Goal: Check status: Check status

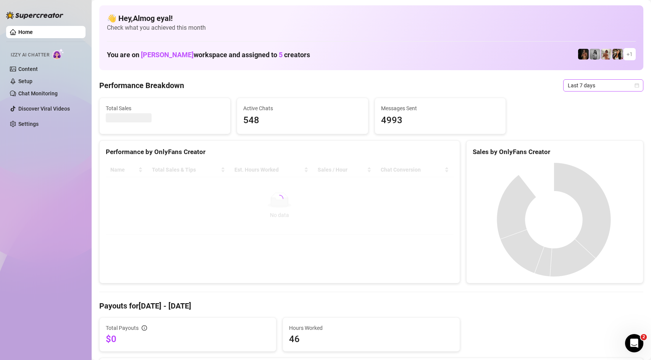
click at [594, 87] on span "Last 7 days" at bounding box center [603, 85] width 71 height 11
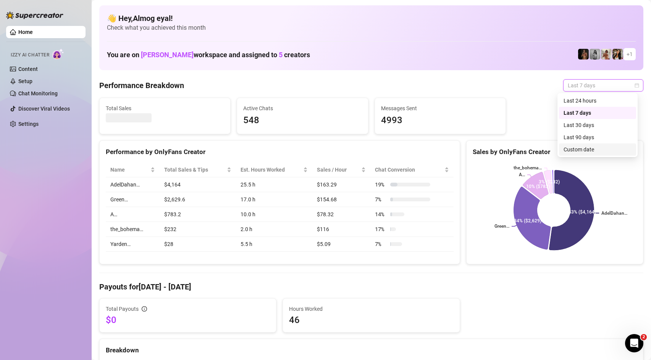
click at [603, 150] on div "Custom date" at bounding box center [597, 149] width 68 height 8
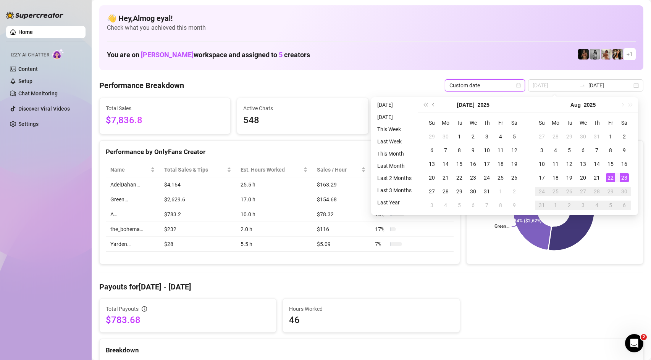
type input "[DATE]"
click at [620, 178] on div "23" at bounding box center [624, 177] width 9 height 9
type input "[DATE]"
click at [623, 177] on div "23" at bounding box center [624, 177] width 9 height 9
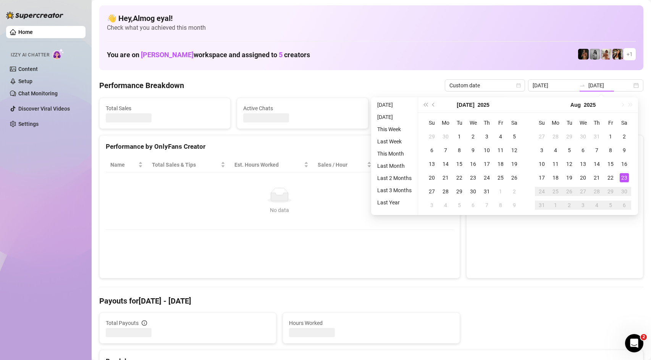
type input "[DATE]"
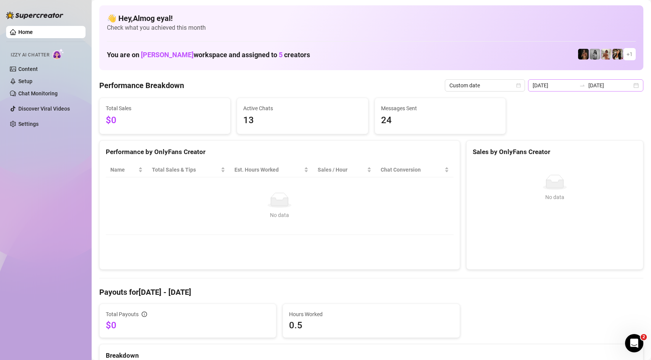
click at [568, 90] on div "[DATE] [DATE]" at bounding box center [585, 85] width 115 height 12
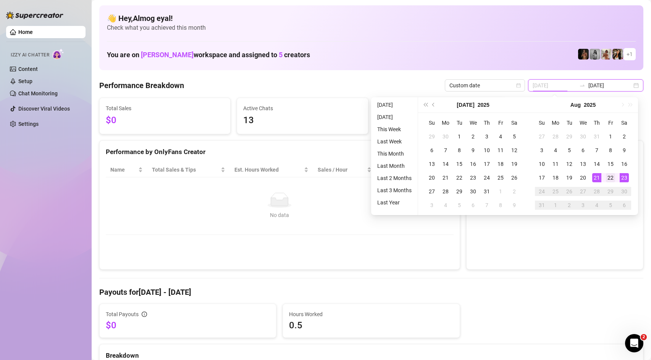
type input "[DATE]"
click at [609, 178] on div "22" at bounding box center [610, 177] width 9 height 9
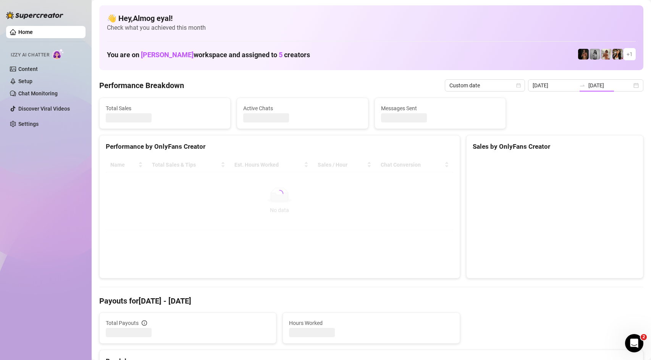
type input "[DATE]"
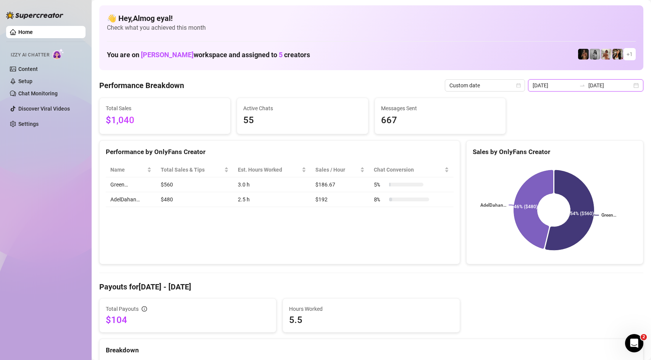
click at [600, 86] on input "[DATE]" at bounding box center [610, 85] width 44 height 8
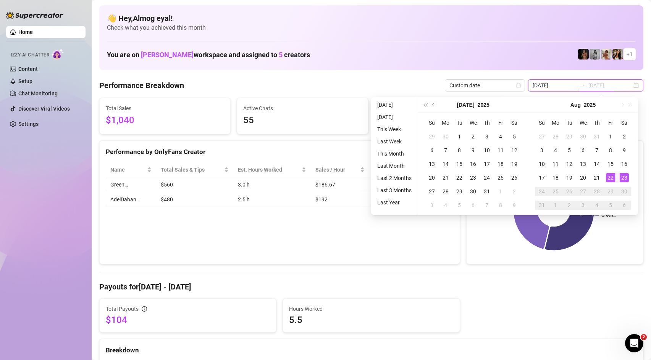
type input "[DATE]"
click at [624, 180] on div "23" at bounding box center [624, 177] width 9 height 9
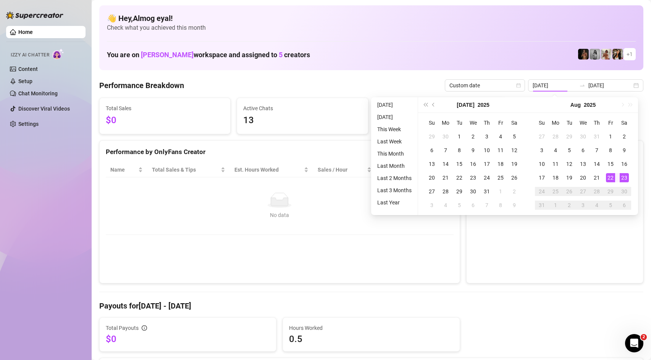
type input "[DATE]"
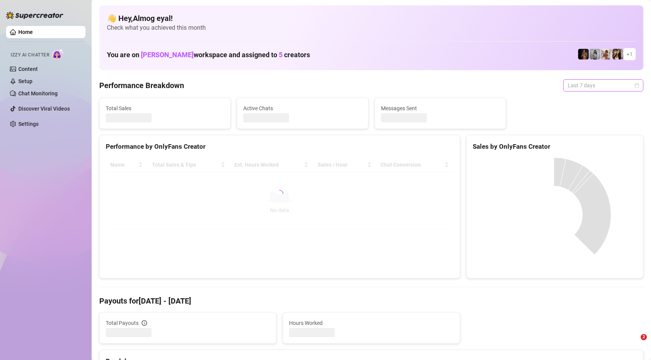
click at [616, 85] on span "Last 7 days" at bounding box center [603, 85] width 71 height 11
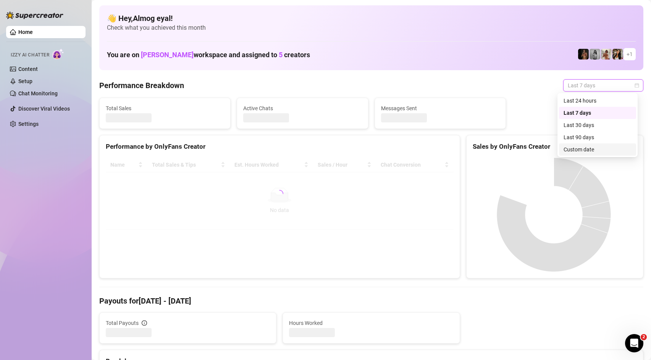
click at [611, 150] on div "Custom date" at bounding box center [597, 149] width 68 height 8
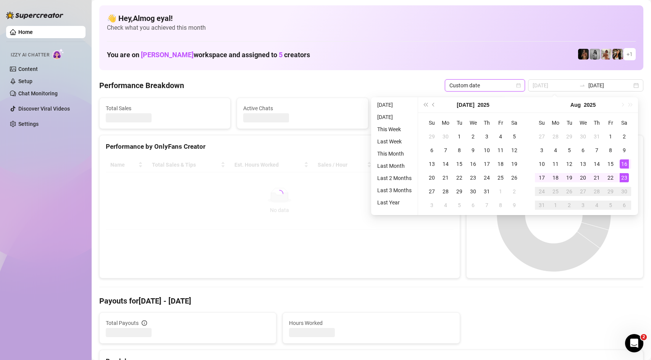
click at [625, 176] on div "23" at bounding box center [624, 177] width 9 height 9
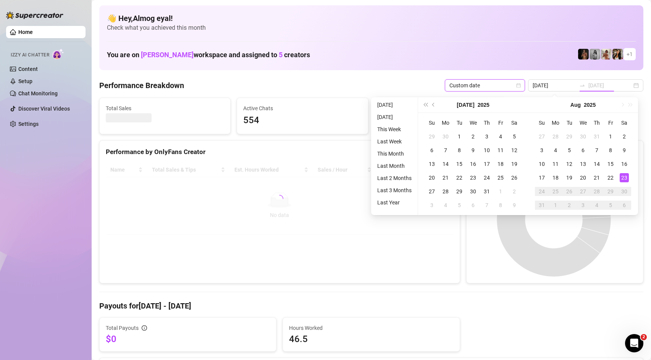
click at [621, 179] on div "23" at bounding box center [624, 177] width 9 height 9
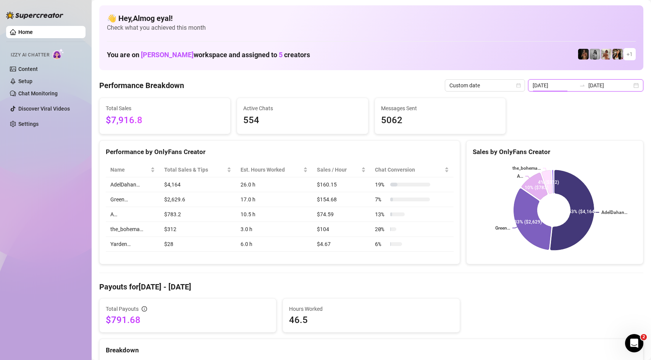
click at [562, 87] on input "[DATE]" at bounding box center [555, 85] width 44 height 8
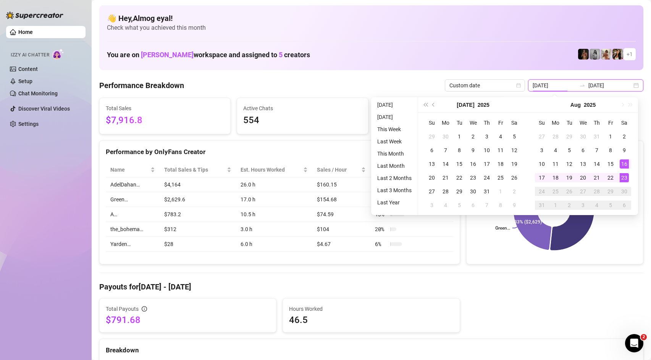
type input "[DATE]"
click at [623, 181] on div "23" at bounding box center [624, 177] width 9 height 9
click at [623, 180] on div "23" at bounding box center [624, 177] width 9 height 9
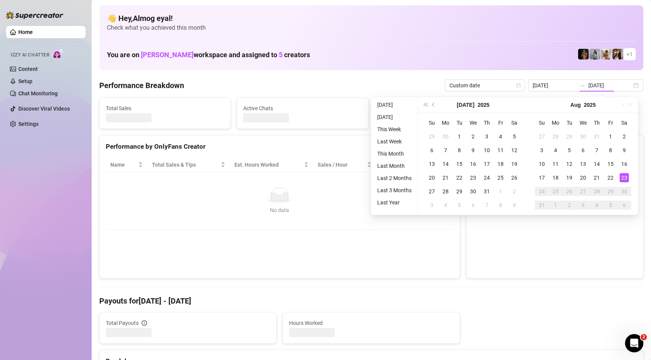
type input "[DATE]"
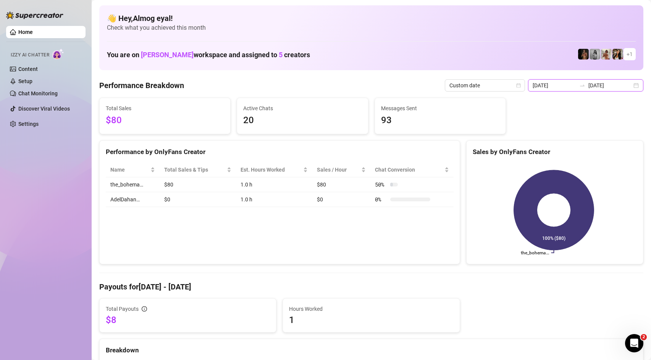
click at [556, 89] on input "[DATE]" at bounding box center [555, 85] width 44 height 8
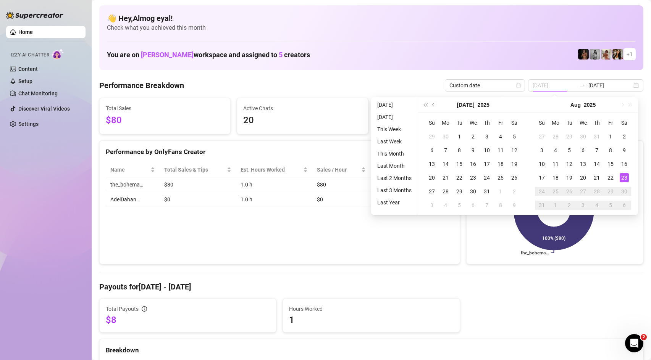
click at [623, 177] on div "23" at bounding box center [624, 177] width 9 height 9
click at [512, 251] on rect at bounding box center [554, 210] width 162 height 95
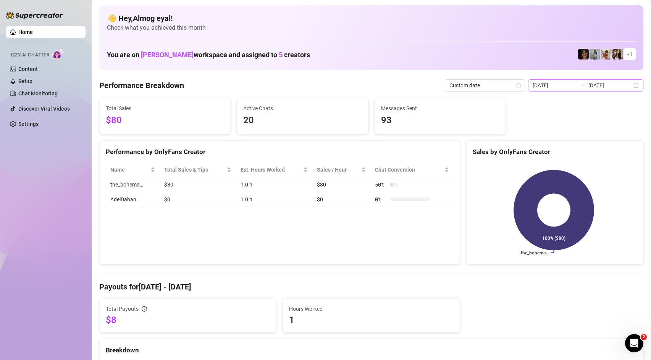
click at [582, 82] on div "[DATE] [DATE]" at bounding box center [585, 85] width 115 height 12
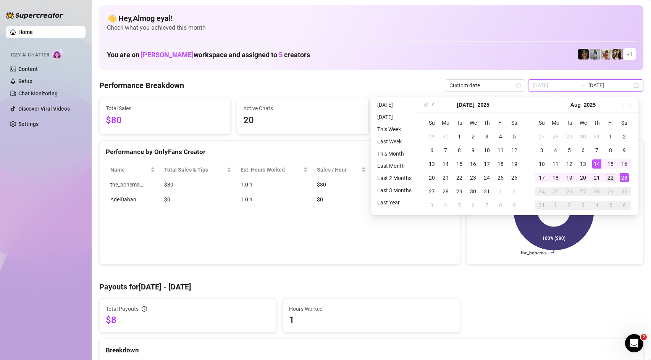
type input "[DATE]"
click at [607, 175] on div "22" at bounding box center [610, 177] width 9 height 9
type input "[DATE]"
click at [626, 179] on div "23" at bounding box center [624, 177] width 9 height 9
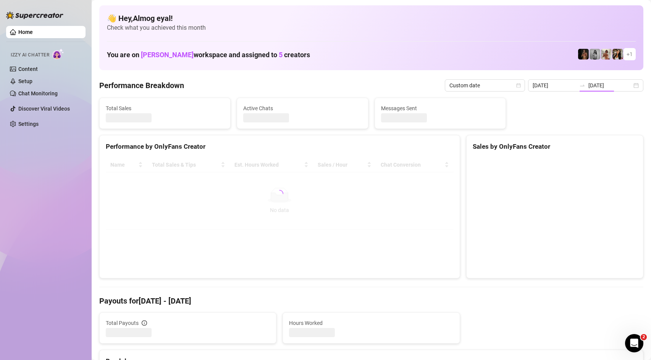
type input "[DATE]"
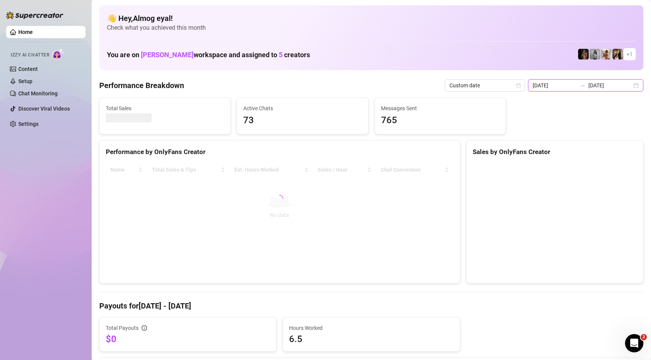
click at [559, 83] on input "[DATE]" at bounding box center [555, 85] width 44 height 8
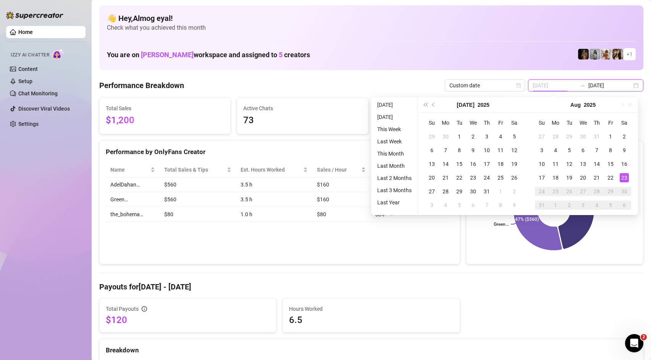
type input "[DATE]"
click at [626, 174] on div "23" at bounding box center [624, 177] width 9 height 9
click at [626, 178] on div "23" at bounding box center [624, 177] width 9 height 9
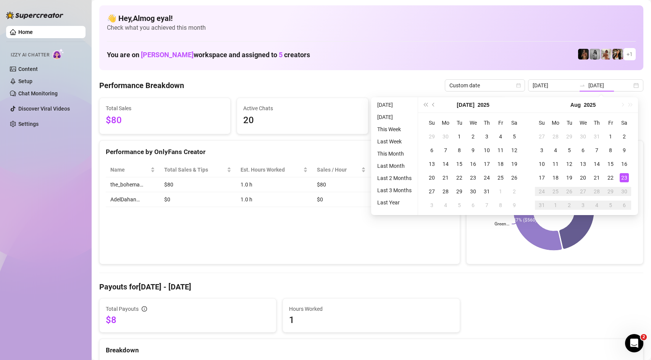
type input "[DATE]"
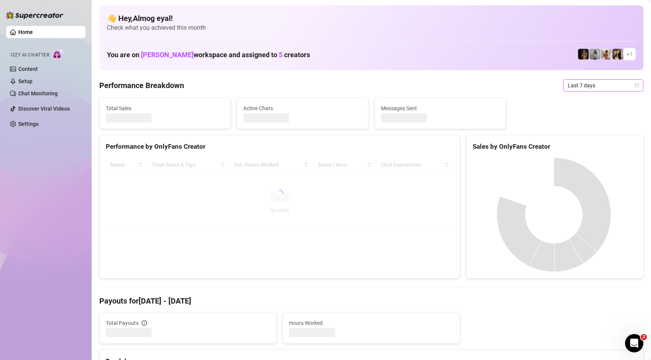
click at [578, 88] on span "Last 7 days" at bounding box center [603, 85] width 71 height 11
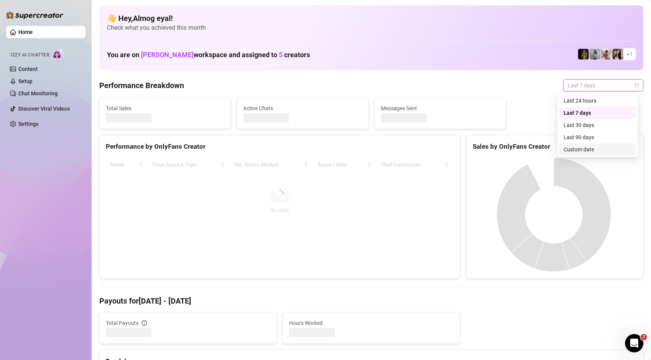
click at [624, 149] on div "Custom date" at bounding box center [597, 149] width 68 height 8
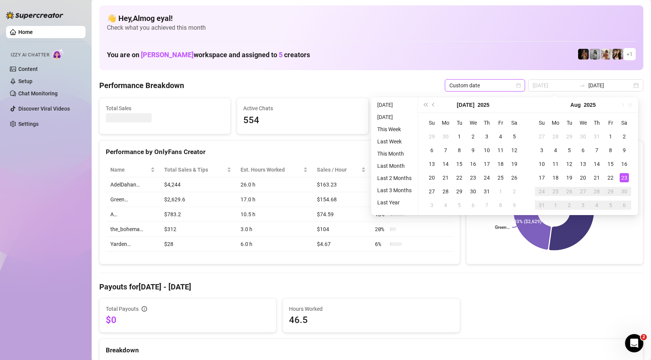
click at [627, 176] on div "23" at bounding box center [624, 177] width 9 height 9
type input "[DATE]"
click at [620, 180] on div "23" at bounding box center [624, 177] width 9 height 9
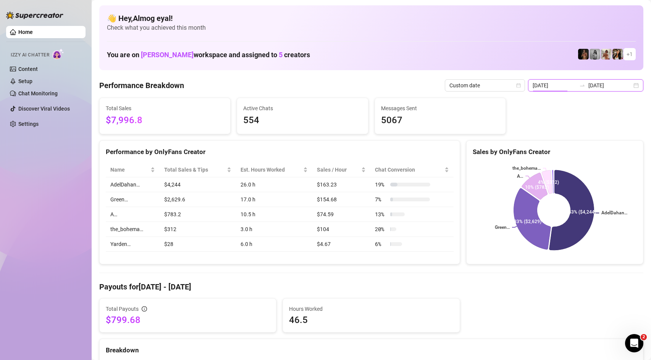
click at [563, 86] on input "[DATE]" at bounding box center [555, 85] width 44 height 8
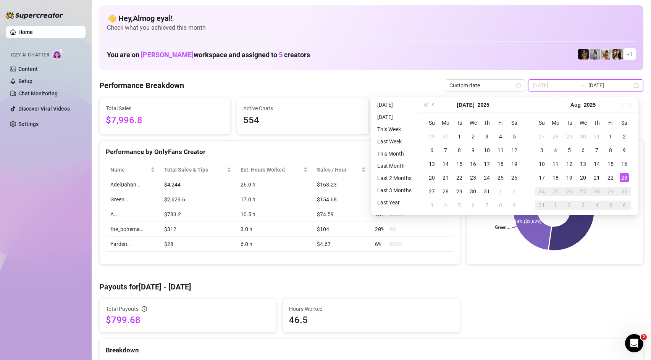
type input "[DATE]"
click at [624, 180] on div "23" at bounding box center [624, 177] width 9 height 9
type input "[DATE]"
click at [624, 178] on div "23" at bounding box center [624, 177] width 9 height 9
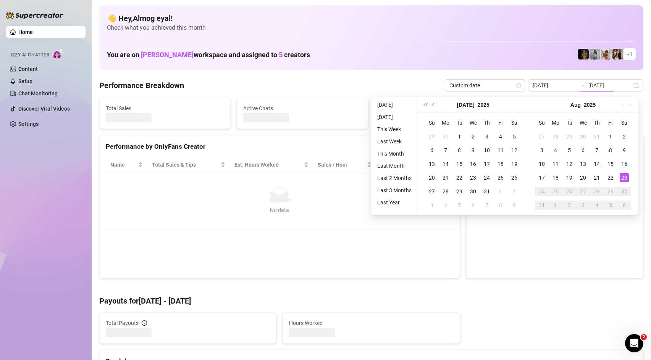
type input "[DATE]"
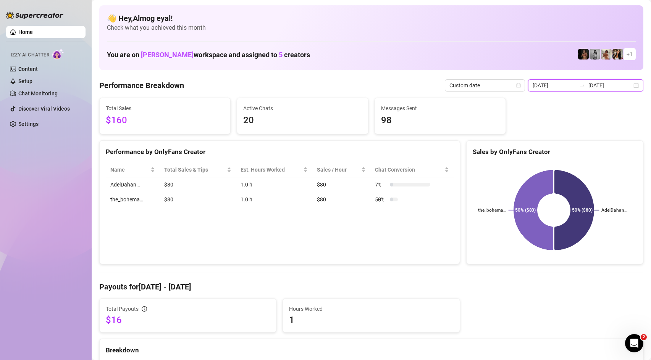
click at [576, 89] on input "[DATE]" at bounding box center [555, 85] width 44 height 8
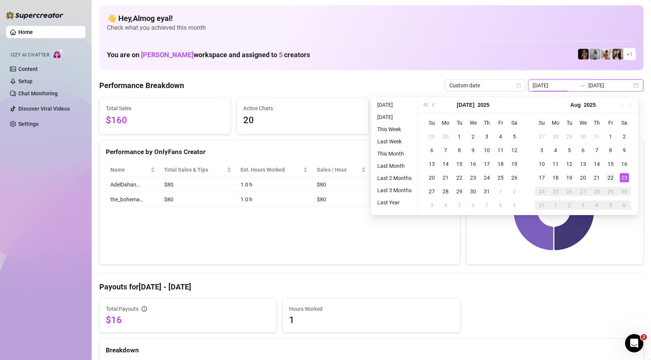
type input "[DATE]"
click at [614, 178] on div "22" at bounding box center [610, 177] width 9 height 9
type input "[DATE]"
click at [621, 179] on div "23" at bounding box center [624, 177] width 9 height 9
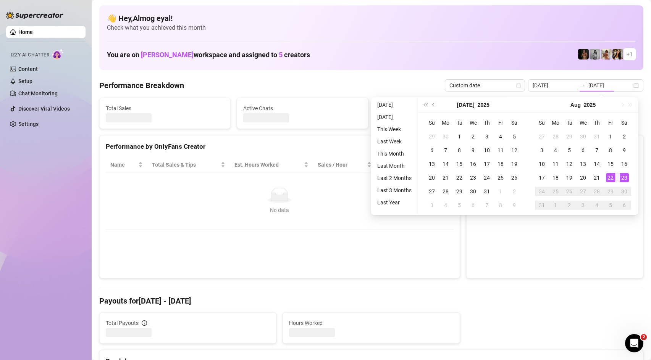
type input "[DATE]"
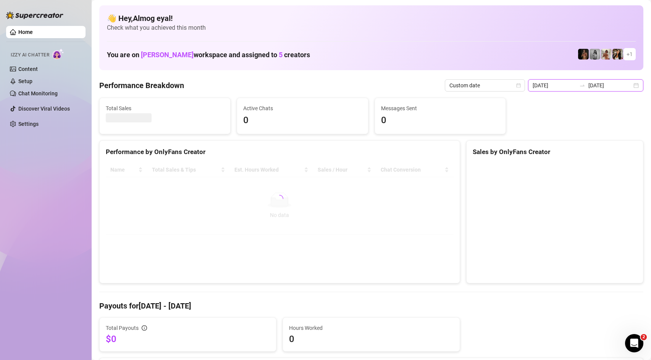
click at [567, 85] on input "[DATE]" at bounding box center [555, 85] width 44 height 8
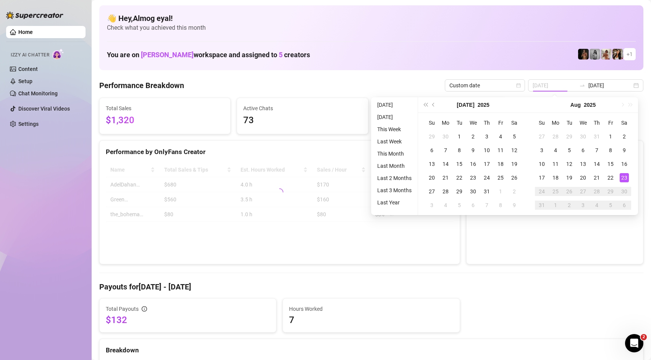
click at [627, 177] on div "23" at bounding box center [624, 177] width 9 height 9
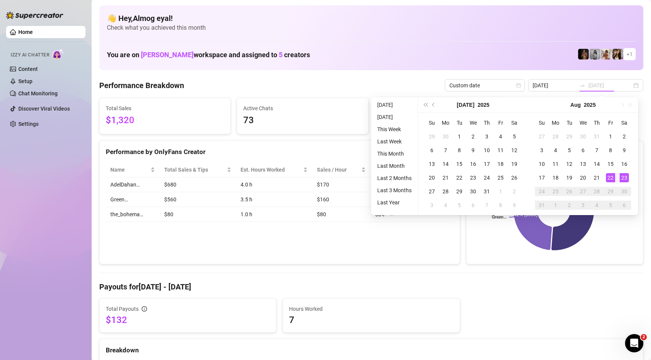
click at [624, 180] on div "23" at bounding box center [624, 177] width 9 height 9
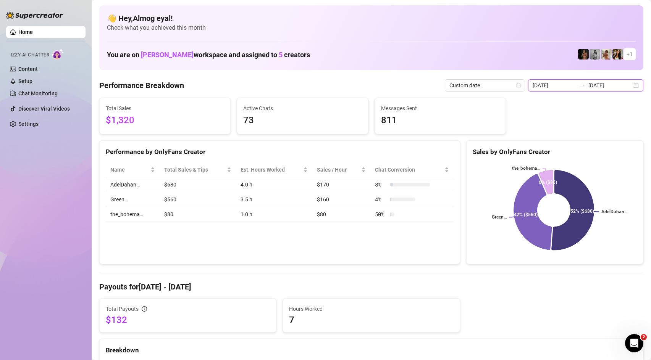
click at [562, 84] on input "[DATE]" at bounding box center [555, 85] width 44 height 8
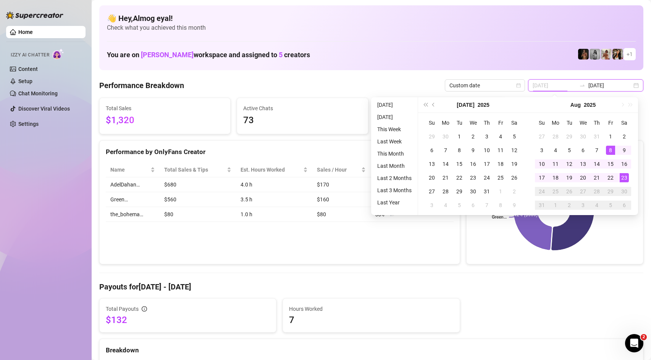
type input "[DATE]"
click at [627, 177] on div "23" at bounding box center [624, 177] width 9 height 9
click at [624, 178] on div "23" at bounding box center [624, 177] width 9 height 9
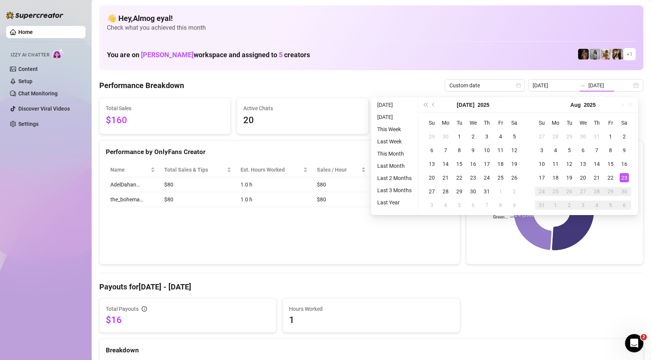
type input "[DATE]"
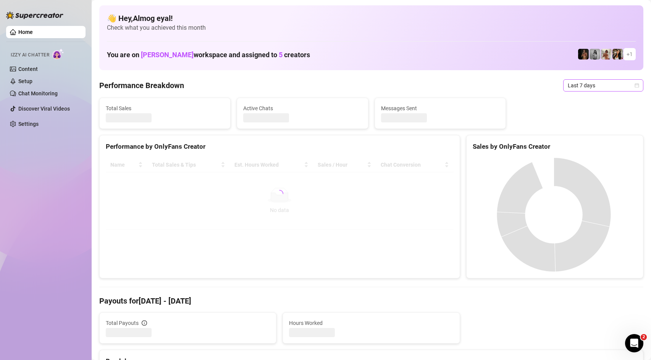
click at [594, 89] on span "Last 7 days" at bounding box center [603, 85] width 71 height 11
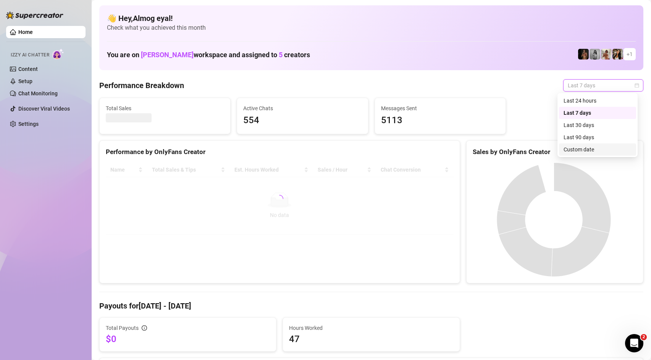
click at [591, 149] on div "Custom date" at bounding box center [597, 149] width 68 height 8
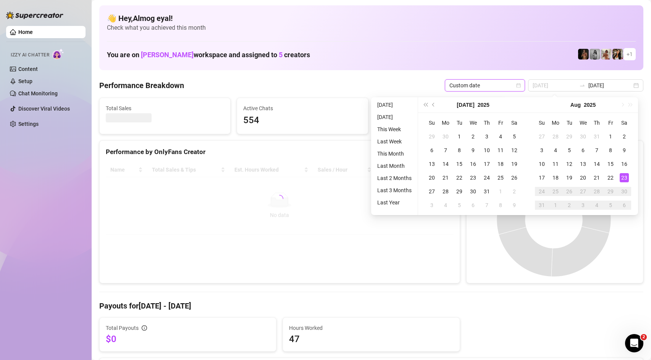
click at [624, 179] on div "23" at bounding box center [624, 177] width 9 height 9
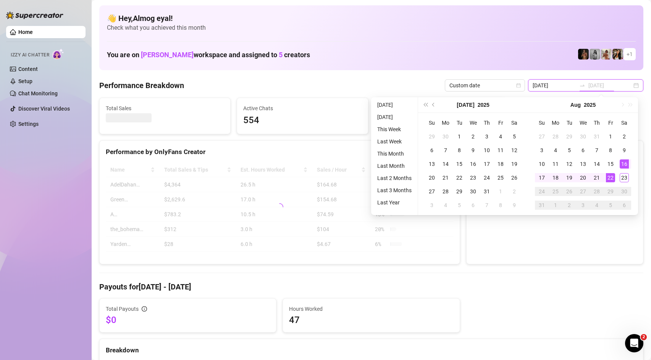
type input "[DATE]"
click at [582, 291] on h4 "Payouts for Aug 16 - Aug 23" at bounding box center [371, 287] width 544 height 11
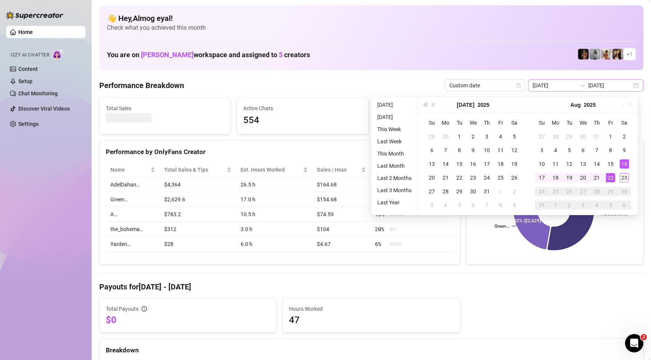
type input "[DATE]"
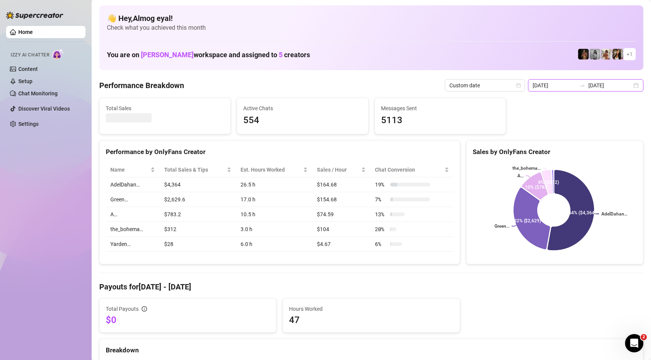
click at [571, 89] on input "[DATE]" at bounding box center [555, 85] width 44 height 8
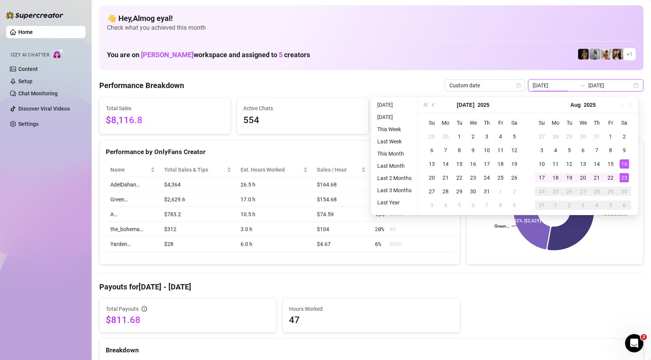
type input "[DATE]"
click at [621, 178] on div "23" at bounding box center [624, 177] width 9 height 9
type input "[DATE]"
click at [606, 233] on rect at bounding box center [554, 210] width 162 height 95
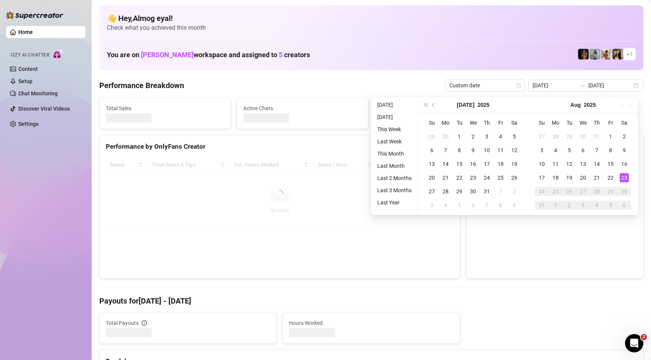
type input "[DATE]"
